Goal: Task Accomplishment & Management: Use online tool/utility

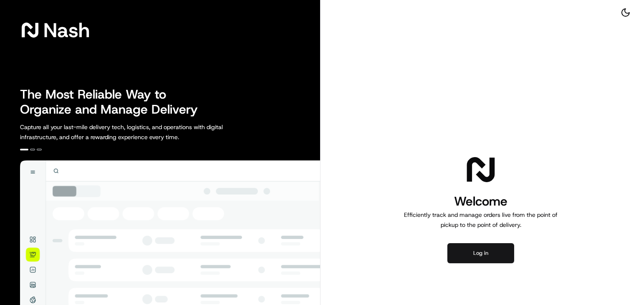
click at [484, 247] on button "Log in" at bounding box center [480, 253] width 67 height 20
